Goal: Task Accomplishment & Management: Use online tool/utility

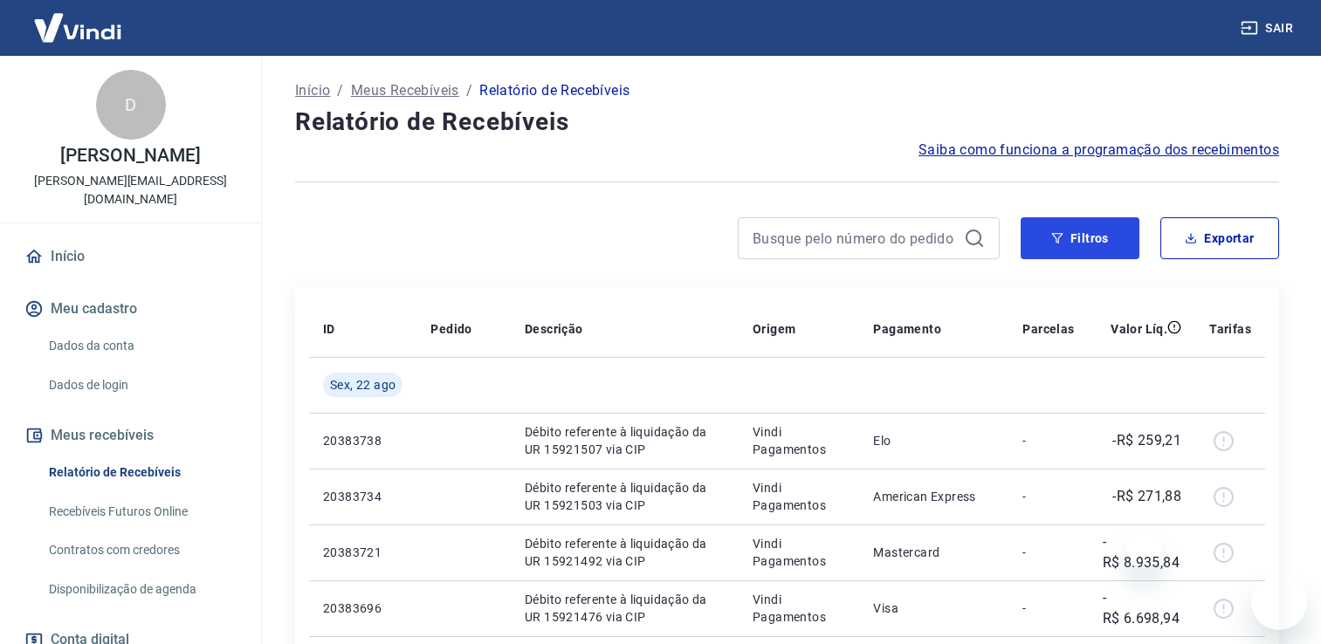
click at [1065, 230] on button "Filtros" at bounding box center [1080, 238] width 119 height 42
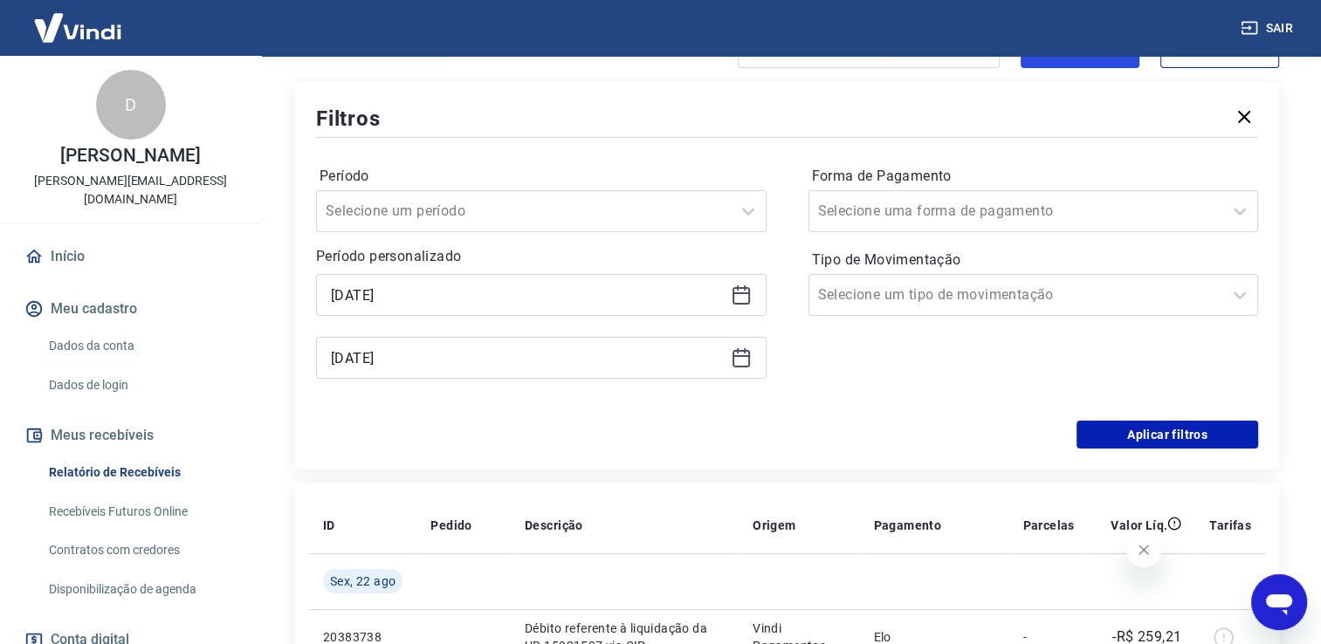
scroll to position [262, 0]
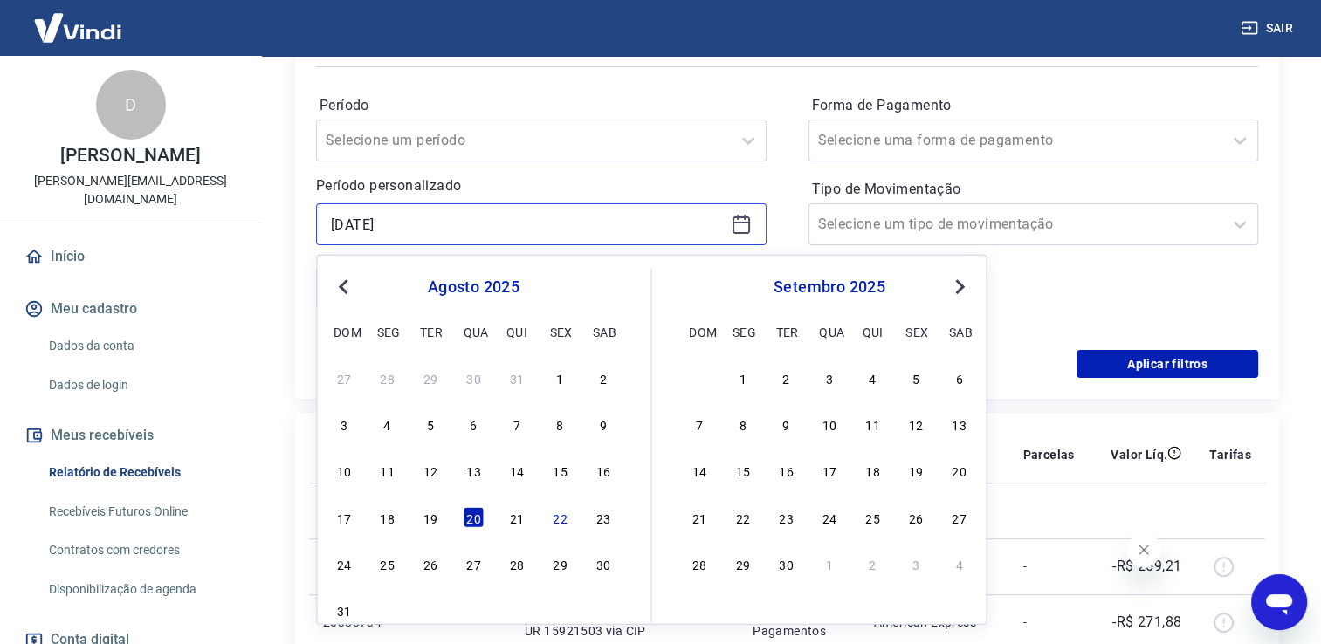
click at [419, 215] on input "[DATE]" at bounding box center [527, 224] width 393 height 26
click at [345, 284] on span "Previous Month" at bounding box center [345, 286] width 0 height 20
click at [436, 386] on div "1" at bounding box center [430, 378] width 21 height 21
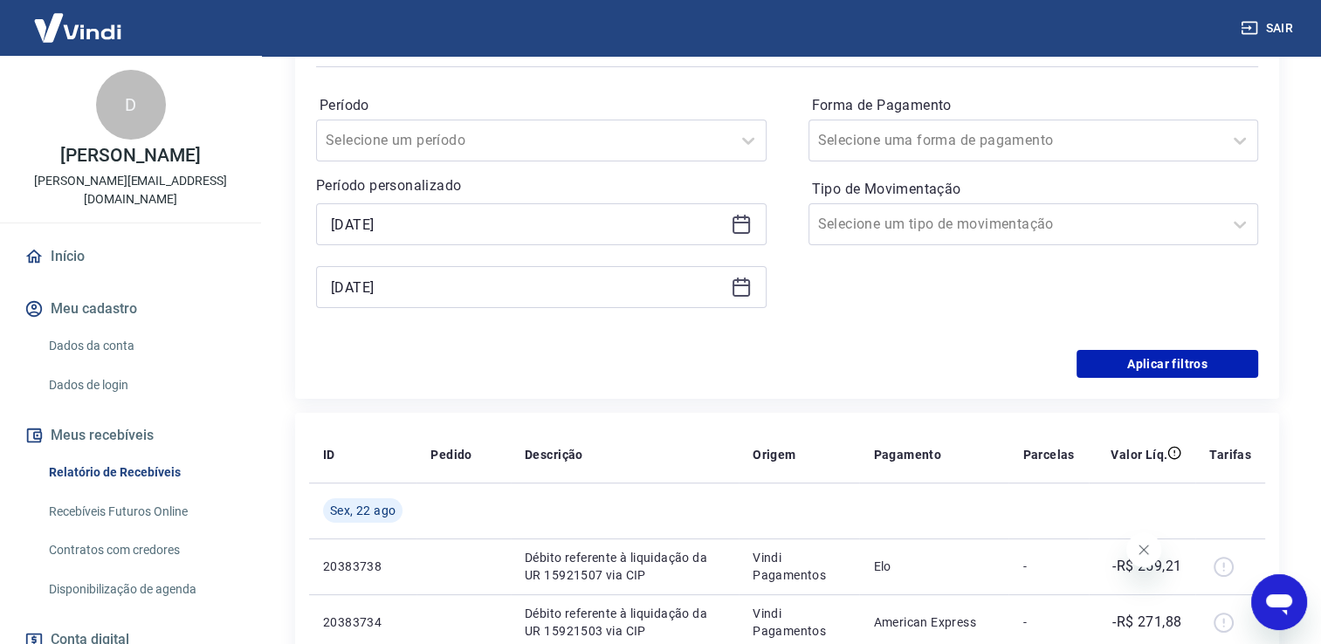
type input "[DATE]"
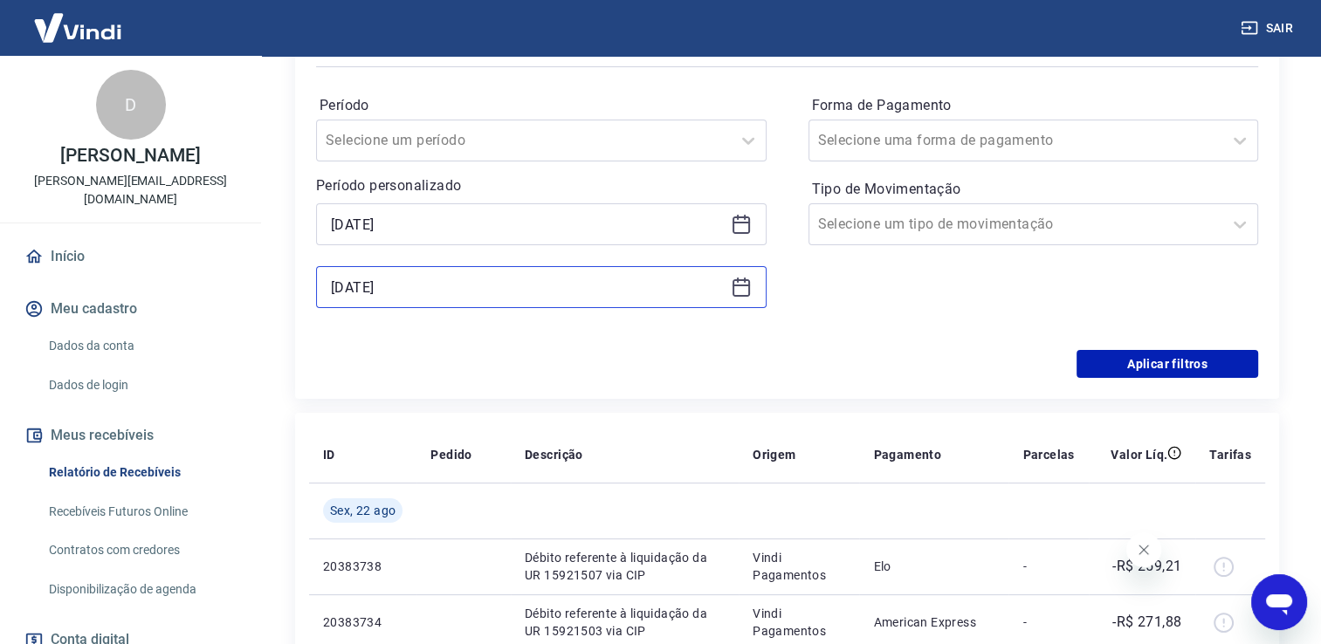
click at [421, 296] on input "[DATE]" at bounding box center [527, 287] width 393 height 26
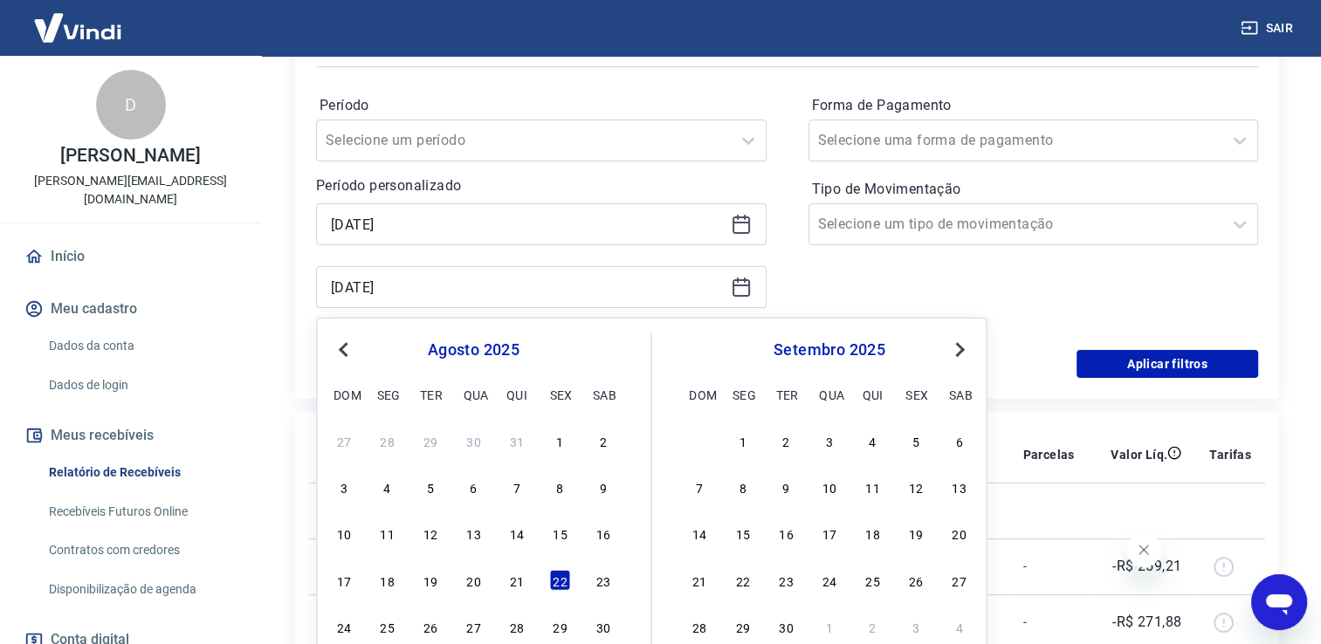
click at [345, 350] on span "Previous Month" at bounding box center [345, 349] width 0 height 20
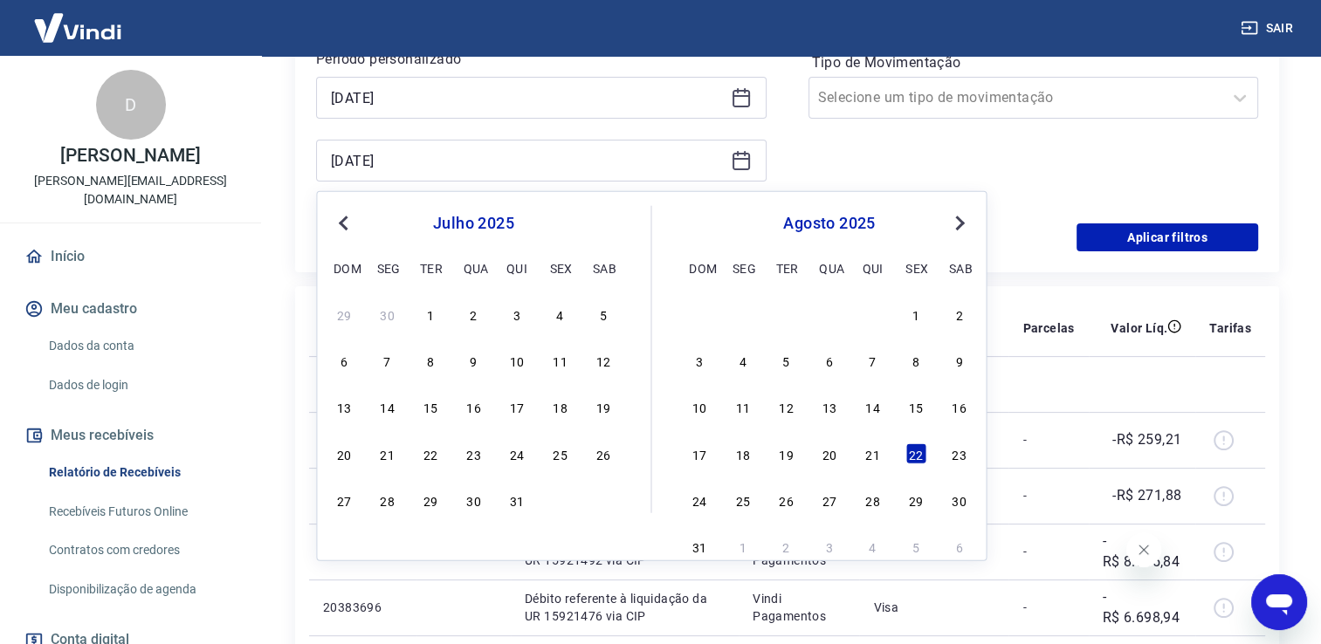
scroll to position [524, 0]
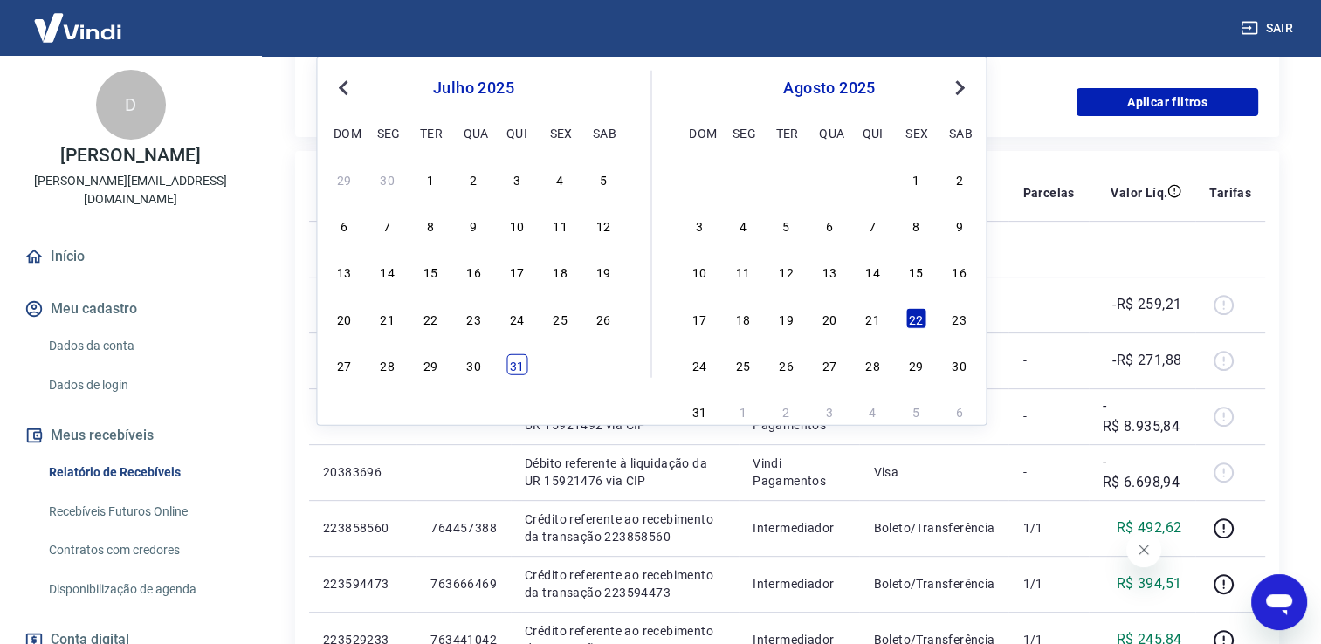
click at [517, 372] on div "31" at bounding box center [516, 364] width 21 height 21
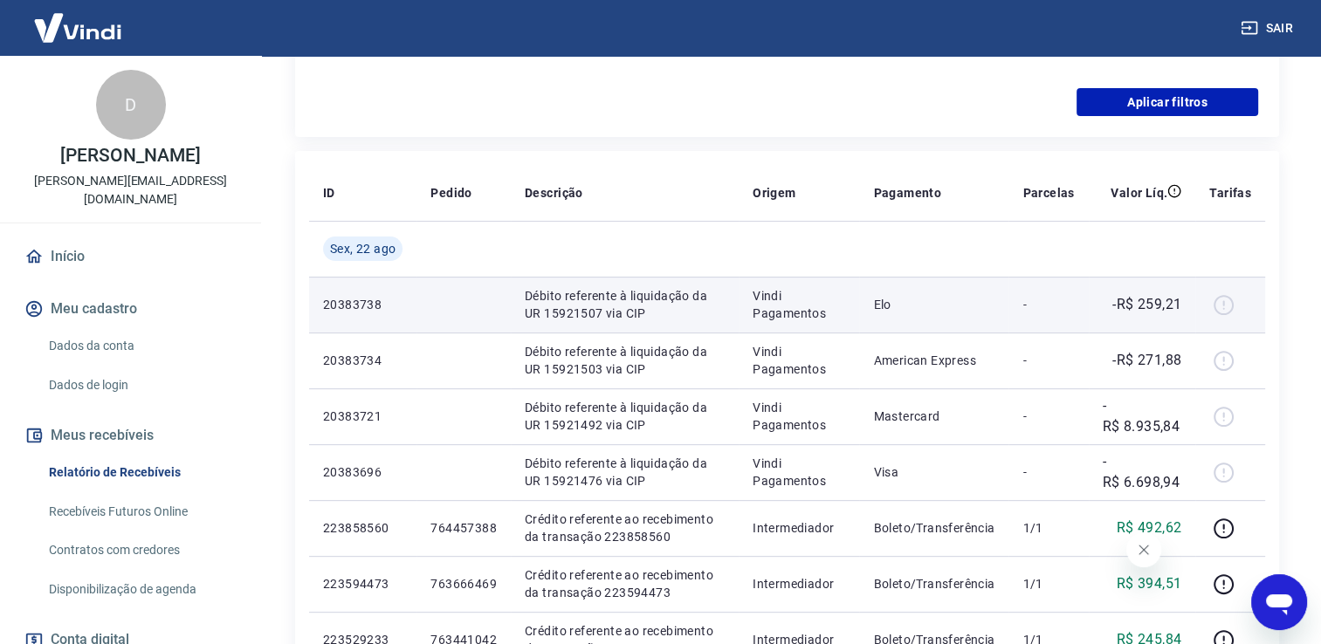
type input "[DATE]"
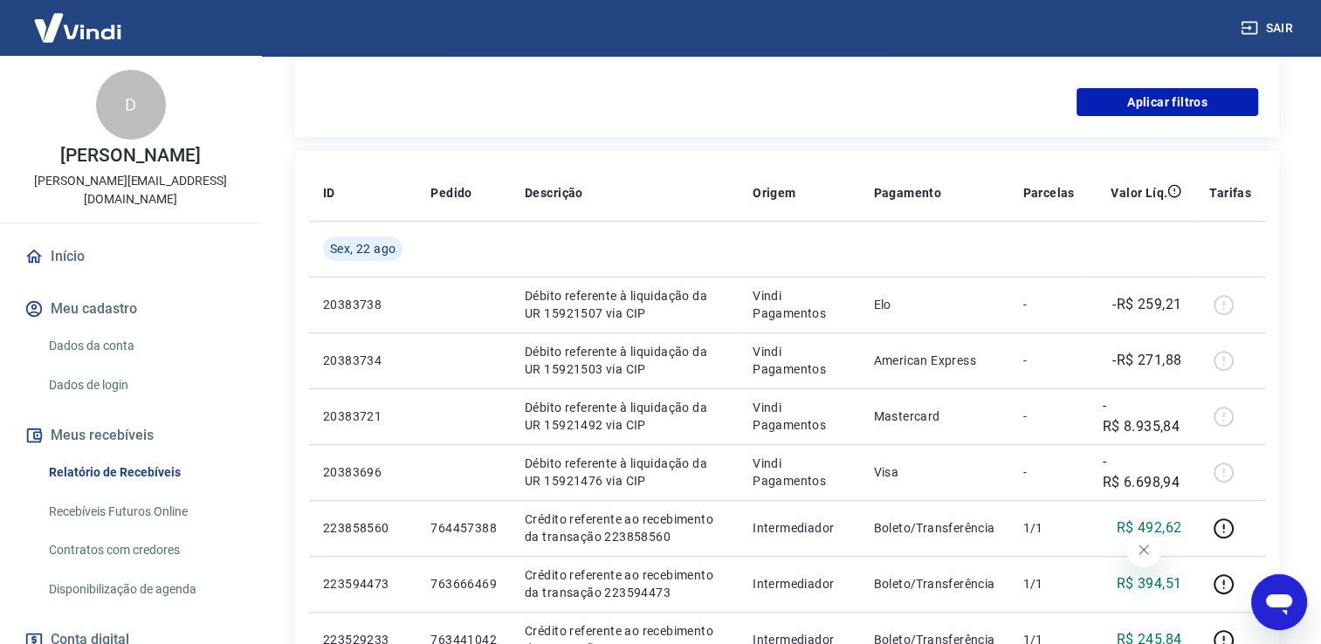
scroll to position [262, 0]
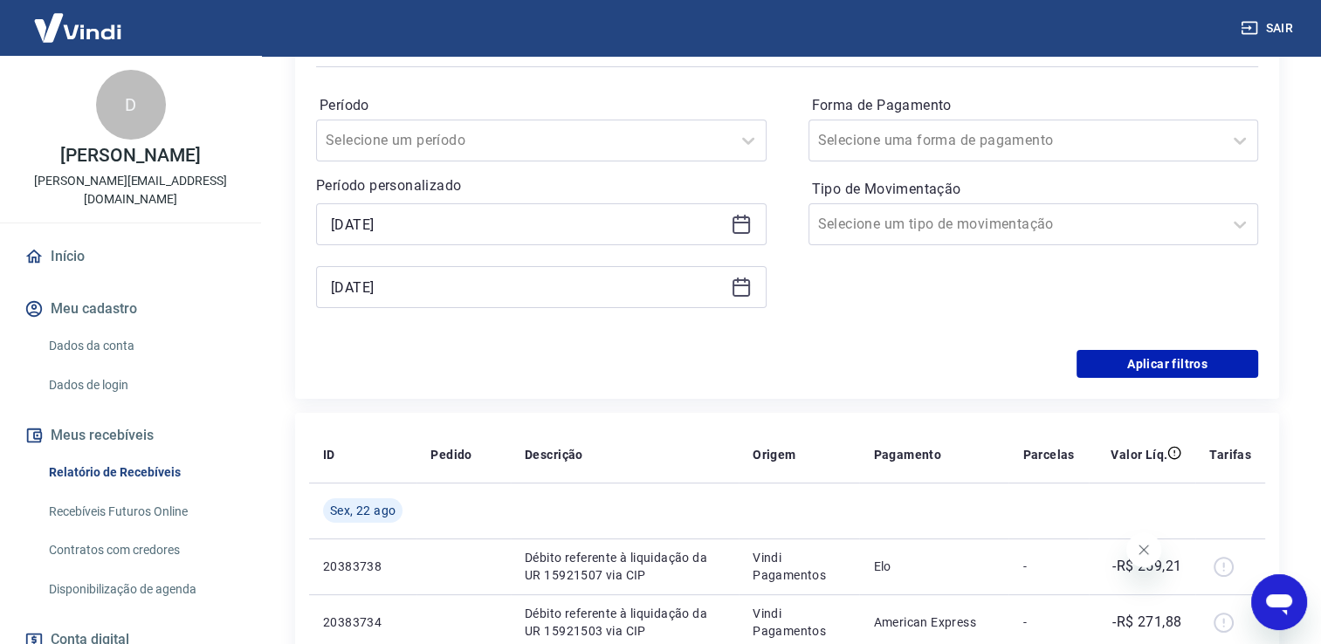
click at [855, 267] on div "Forma de Pagamento Selecione uma forma de pagamento Tipo de Movimentação Seleci…" at bounding box center [1033, 210] width 451 height 237
drag, startPoint x: 1142, startPoint y: 361, endPoint x: 551, endPoint y: 270, distance: 598.1
click at [1144, 361] on button "Aplicar filtros" at bounding box center [1167, 364] width 182 height 28
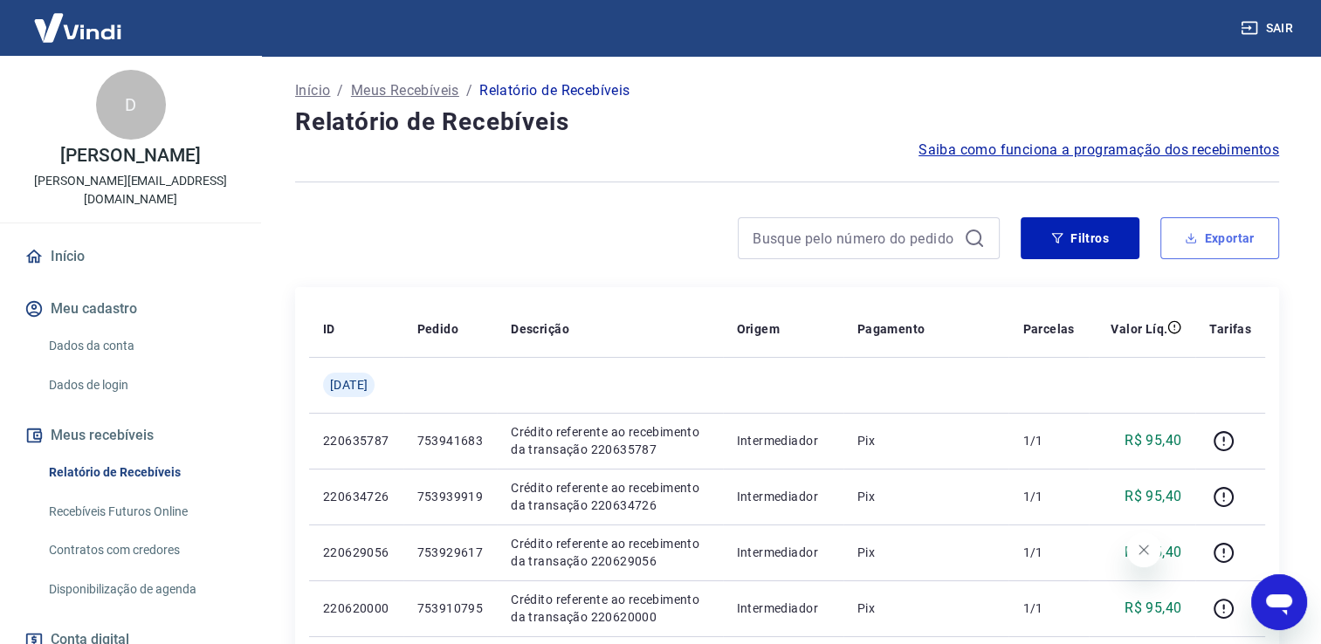
click at [1242, 238] on button "Exportar" at bounding box center [1219, 238] width 119 height 42
type input "[DATE]"
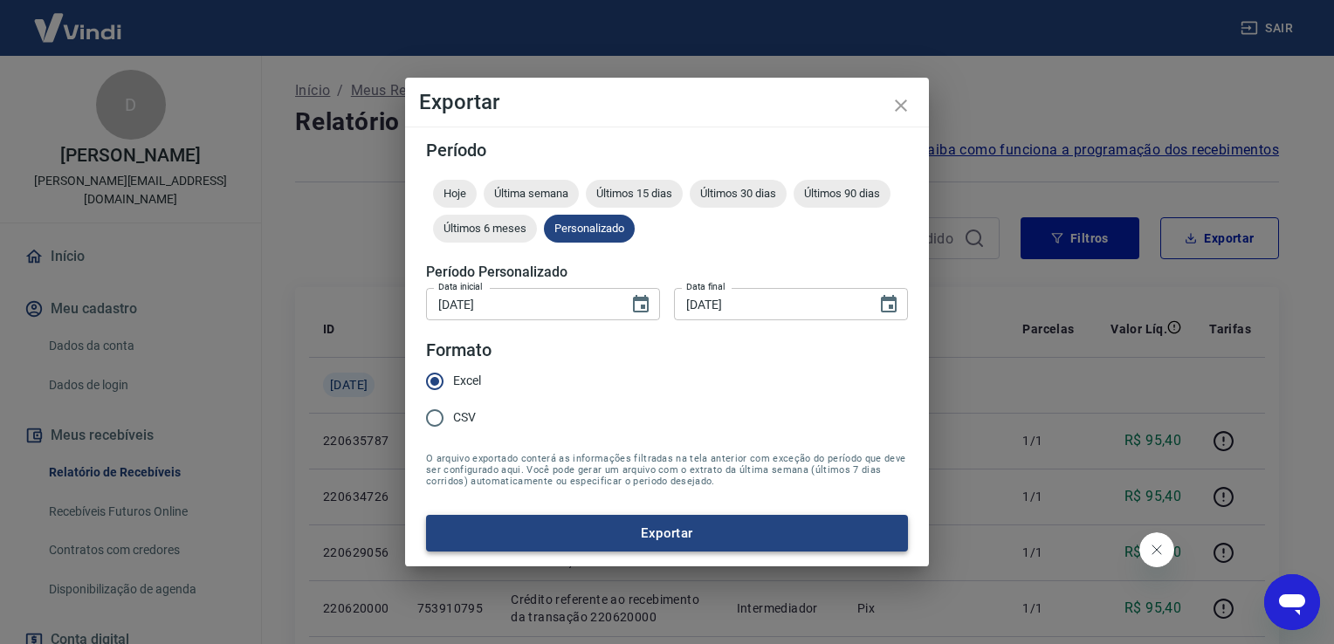
click at [595, 540] on button "Exportar" at bounding box center [667, 533] width 482 height 37
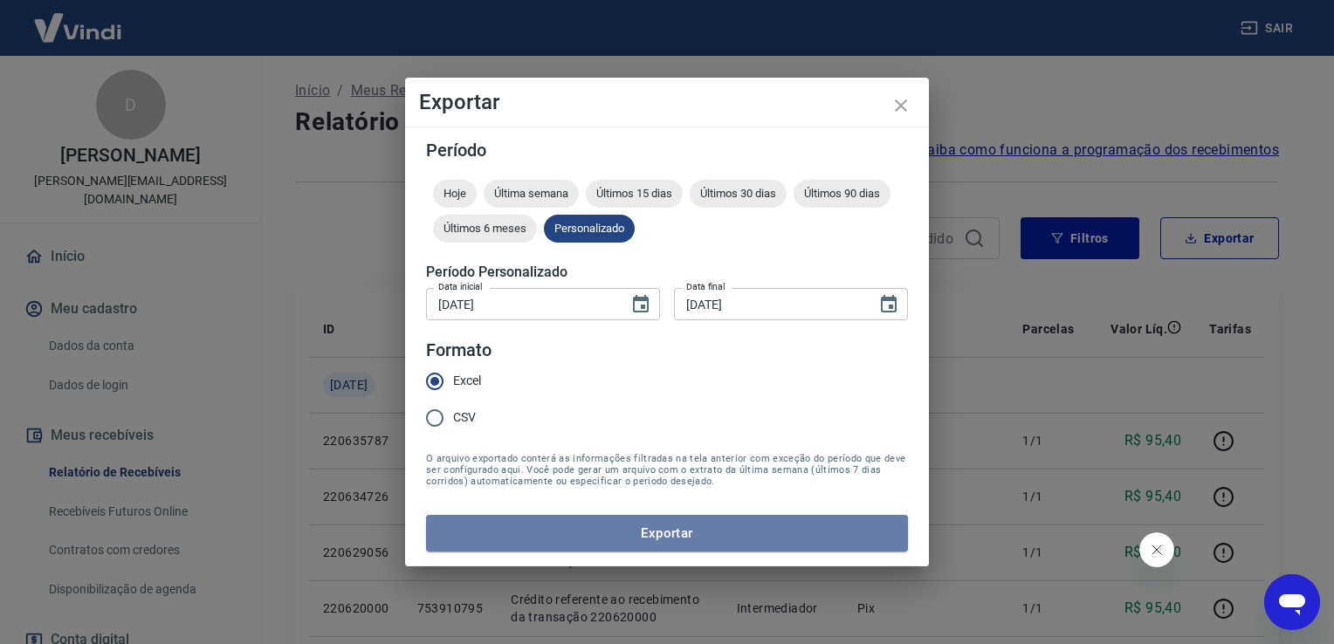
click at [678, 538] on button "Exportar" at bounding box center [667, 533] width 482 height 37
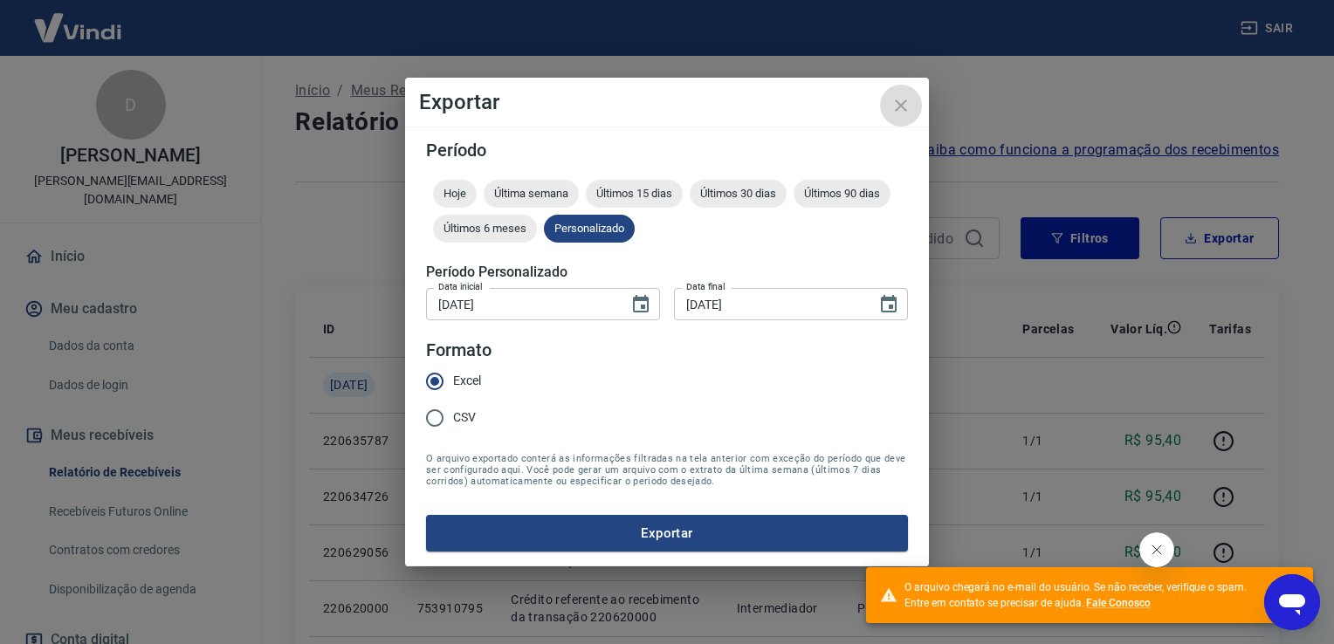
click at [902, 102] on icon "close" at bounding box center [901, 105] width 21 height 21
